Goal: Task Accomplishment & Management: Use online tool/utility

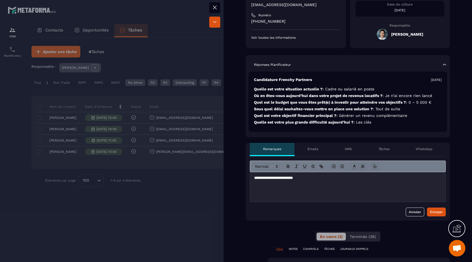
drag, startPoint x: 335, startPoint y: 184, endPoint x: 245, endPoint y: 178, distance: 89.8
click at [245, 178] on div "Non traité injoignable Closing en cours Contrat envoyé Responsable [PERSON_NAME…" at bounding box center [347, 263] width 248 height 663
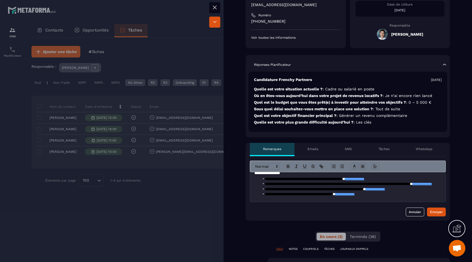
click at [434, 206] on form "**********" at bounding box center [348, 188] width 196 height 56
click at [434, 210] on div "Envoyer" at bounding box center [436, 212] width 13 height 6
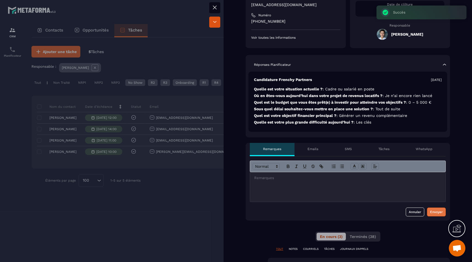
scroll to position [0, 0]
click at [188, 201] on div at bounding box center [236, 131] width 472 height 262
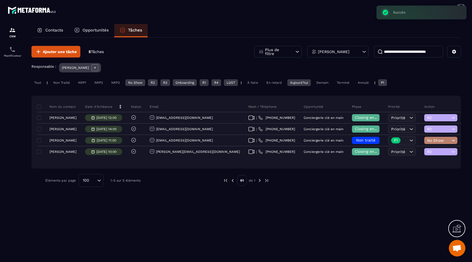
click at [38, 80] on div "Tout" at bounding box center [37, 82] width 12 height 7
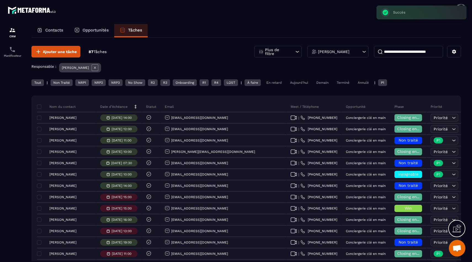
click at [297, 85] on div "Aujourd'hui" at bounding box center [298, 82] width 23 height 7
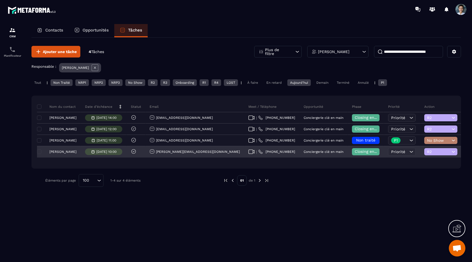
click at [427, 153] on span "R2" at bounding box center [438, 151] width 23 height 4
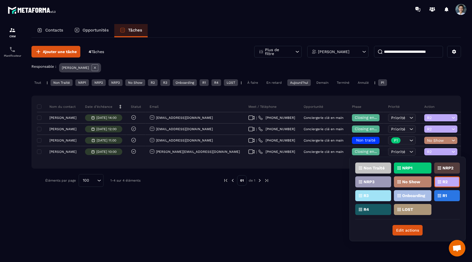
click at [325, 198] on div "Ajouter une tâche 4 Tâches Plus de filtre [PERSON_NAME] Responsable : [PERSON_N…" at bounding box center [245, 149] width 429 height 223
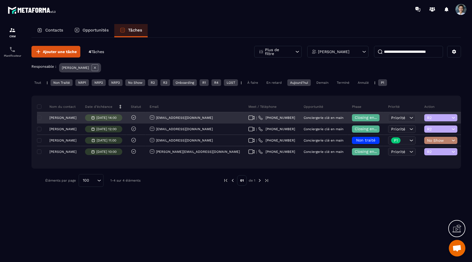
click at [66, 118] on p "[PERSON_NAME]" at bounding box center [62, 118] width 27 height 4
